Goal: Information Seeking & Learning: Learn about a topic

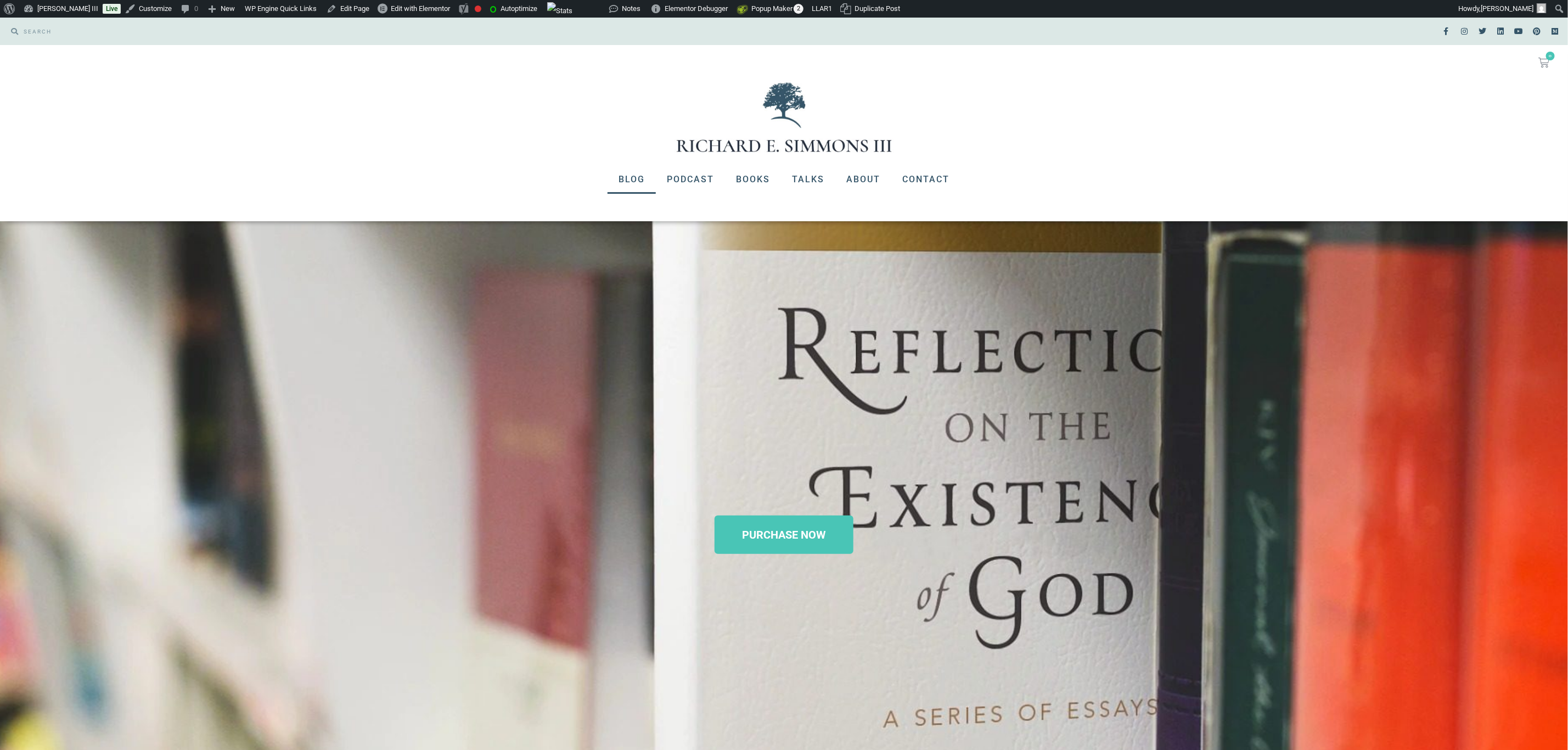
click at [641, 178] on link "Blog" at bounding box center [631, 180] width 48 height 29
click at [103, 25] on input "Search" at bounding box center [399, 31] width 761 height 16
type input "t"
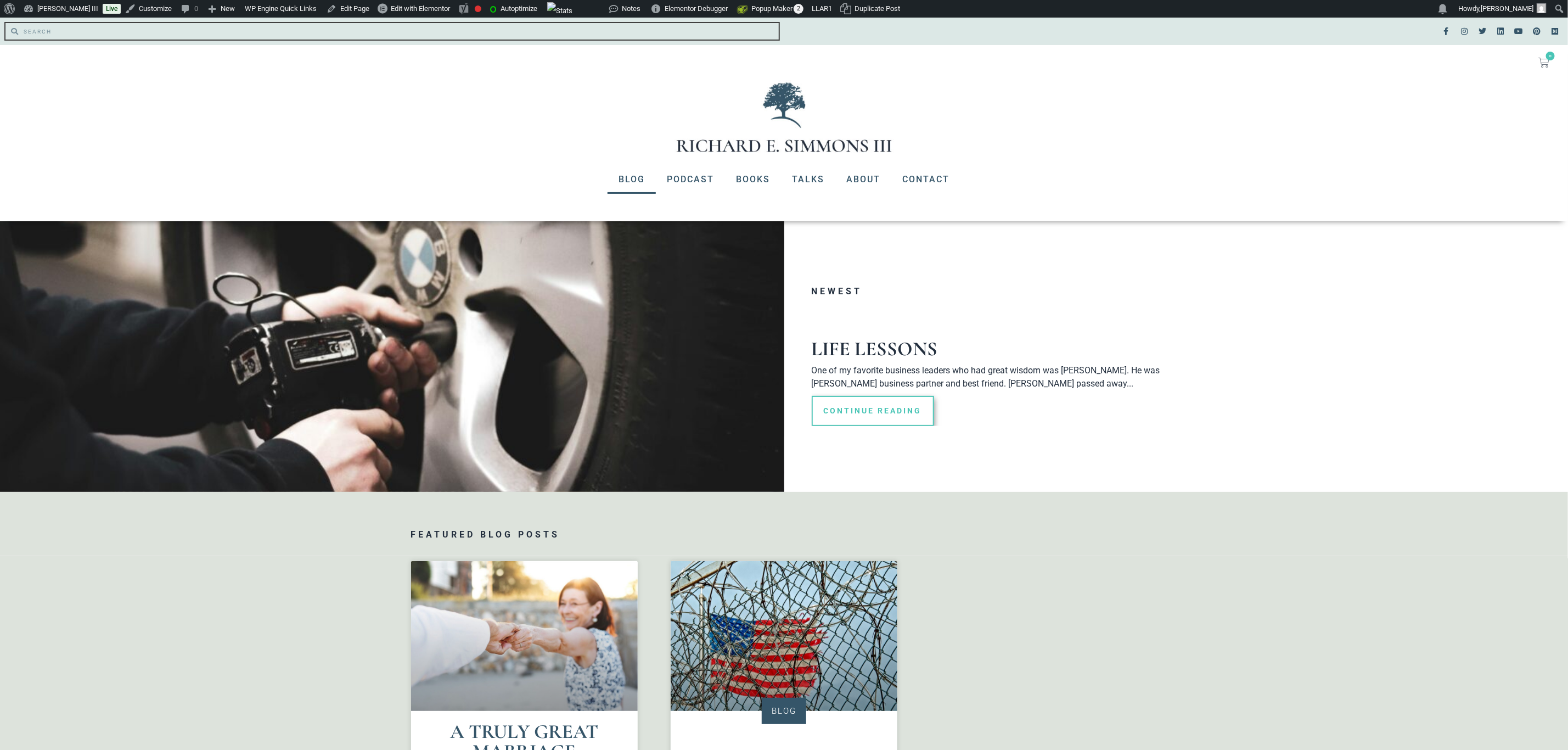
click at [85, 27] on input "Search" at bounding box center [399, 31] width 761 height 16
type input "the origins of our universe"
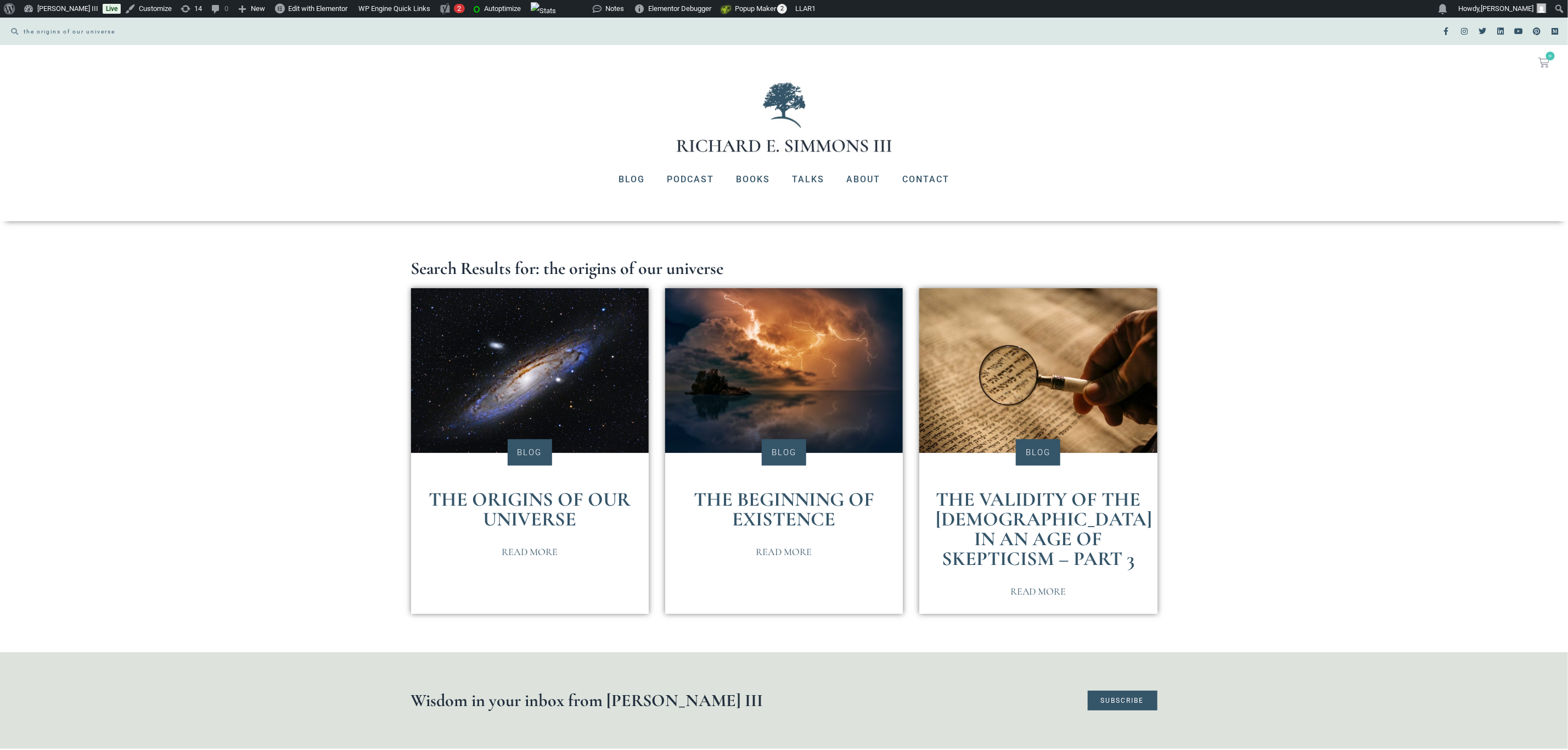
click at [455, 495] on link "The Origins of Our Universe" at bounding box center [529, 509] width 202 height 43
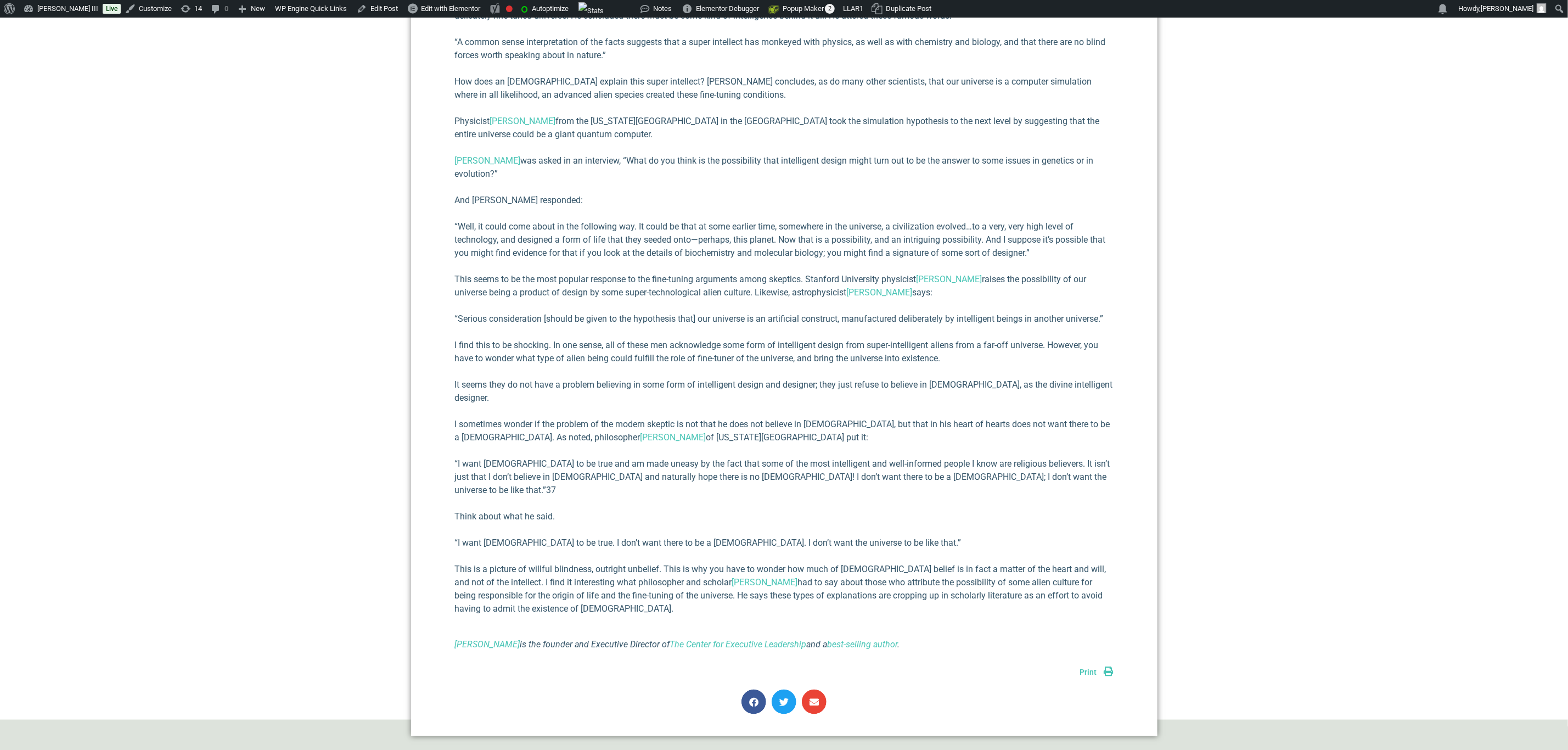
scroll to position [741, 0]
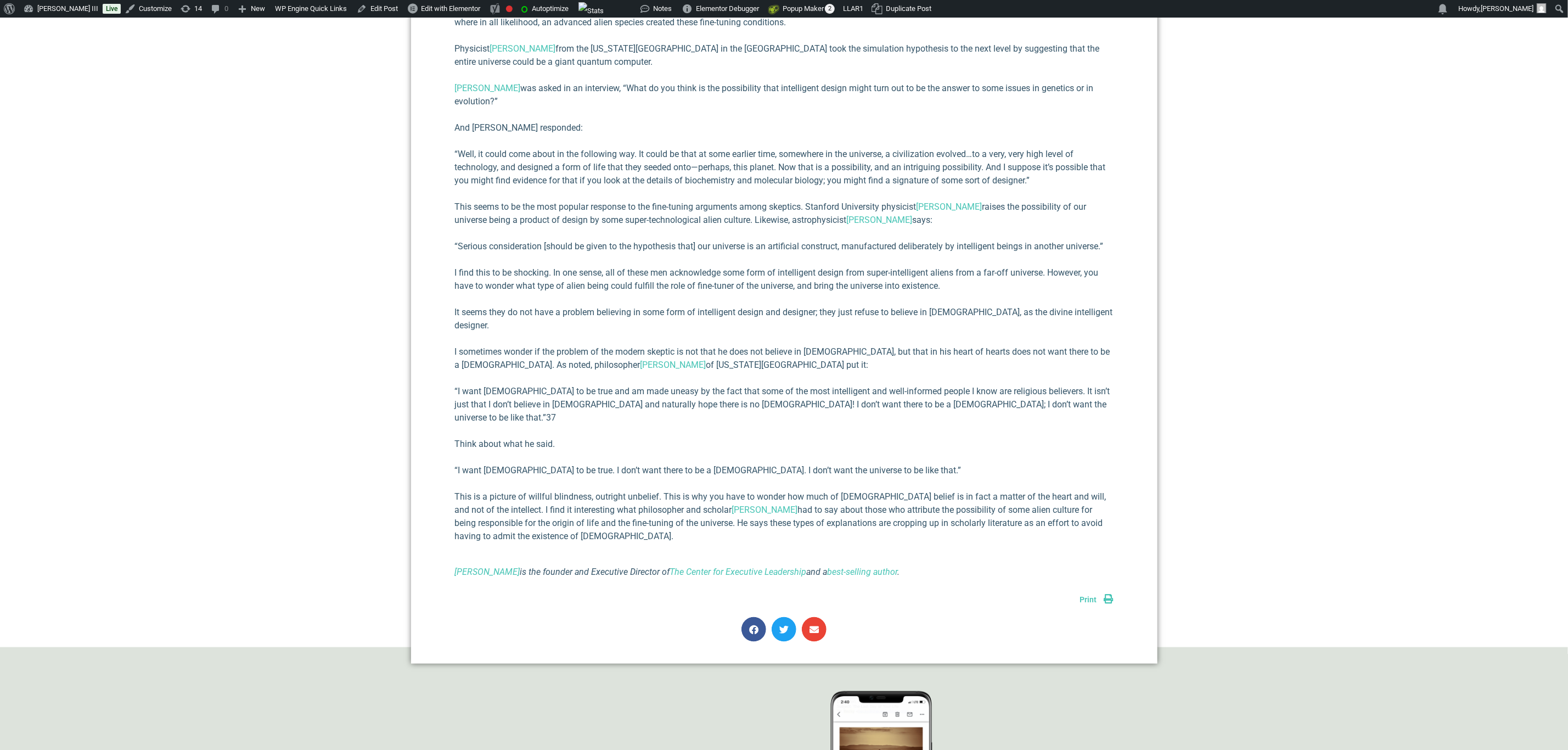
click at [1101, 595] on link "Print" at bounding box center [1097, 600] width 34 height 9
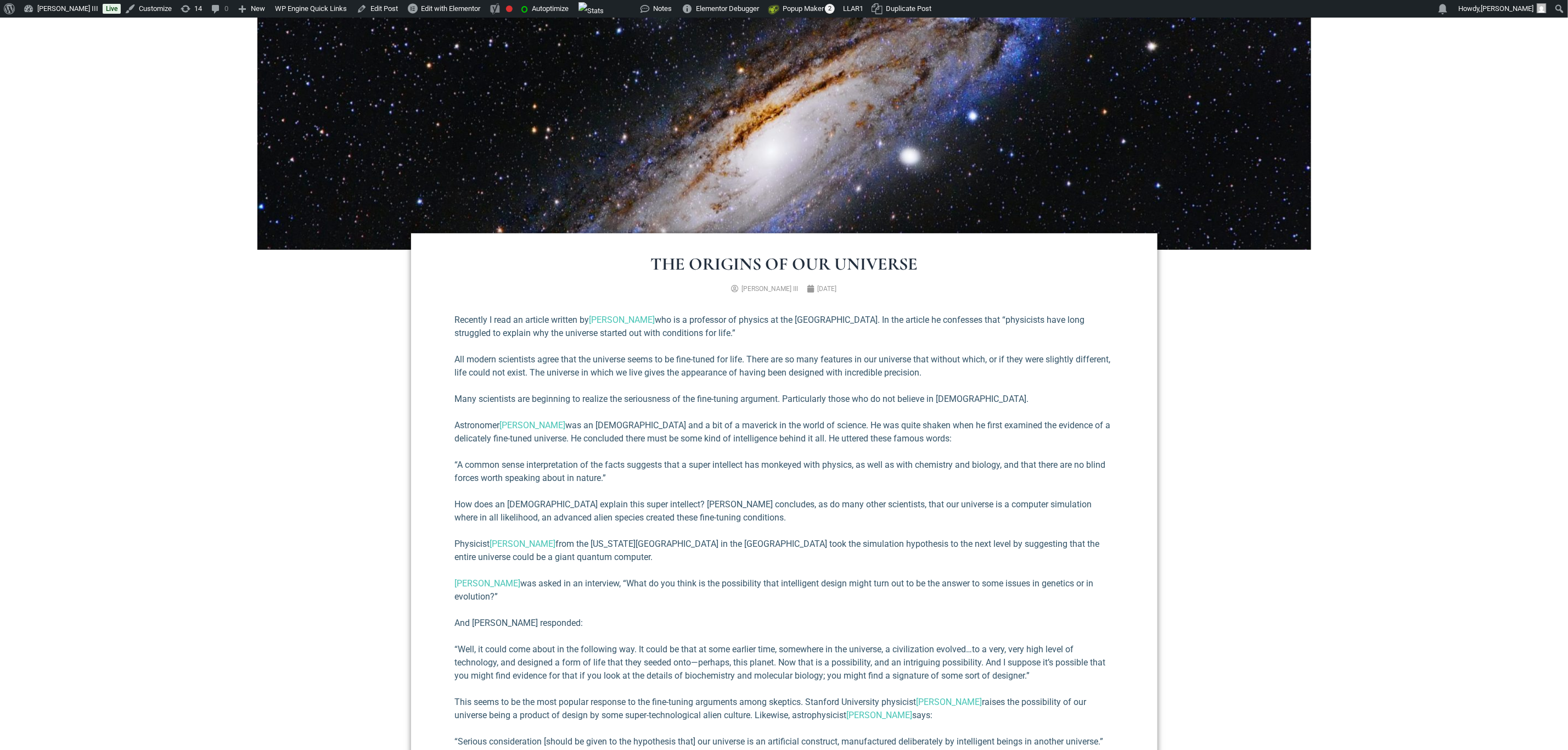
scroll to position [246, 0]
